Goal: Navigation & Orientation: Find specific page/section

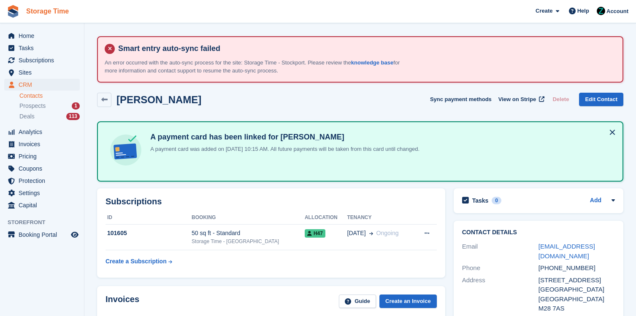
scroll to position [166, 0]
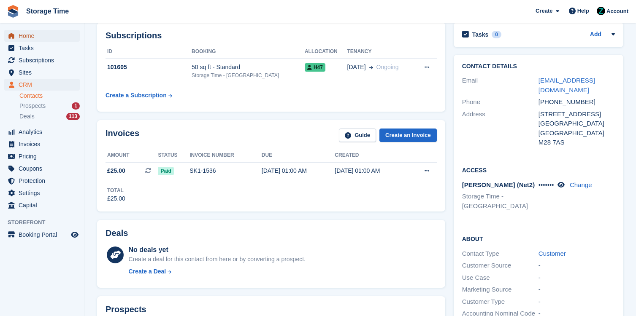
click at [38, 34] on span "Home" at bounding box center [44, 36] width 51 height 12
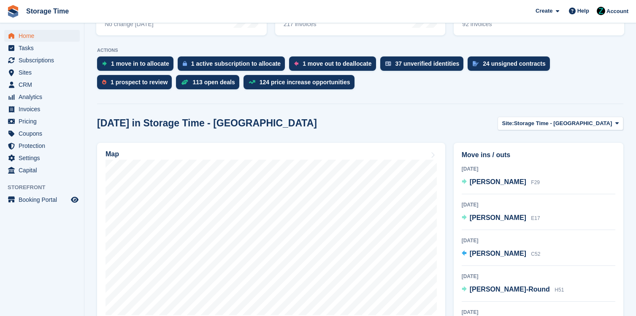
scroll to position [211, 0]
